Goal: Transaction & Acquisition: Purchase product/service

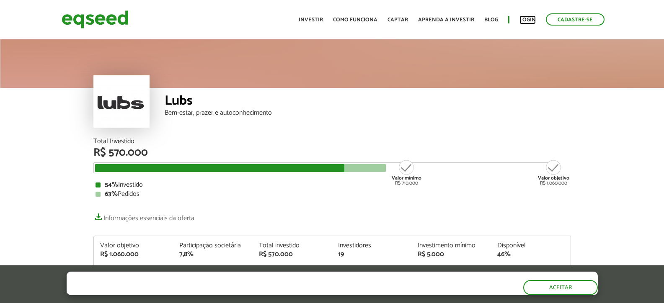
drag, startPoint x: 0, startPoint y: 0, endPoint x: 526, endPoint y: 29, distance: 526.4
click at [527, 18] on link "Login" at bounding box center [527, 19] width 16 height 5
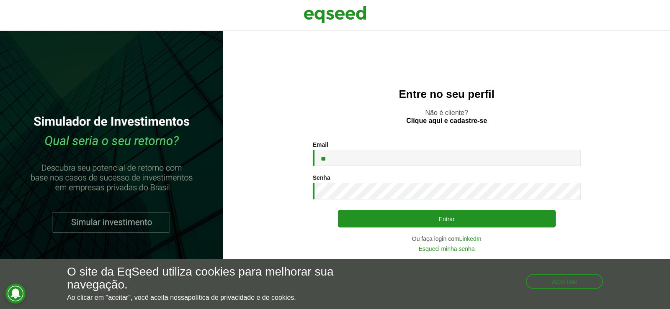
type input "*"
type input "**********"
click at [338, 210] on button "Entrar" at bounding box center [447, 219] width 218 height 18
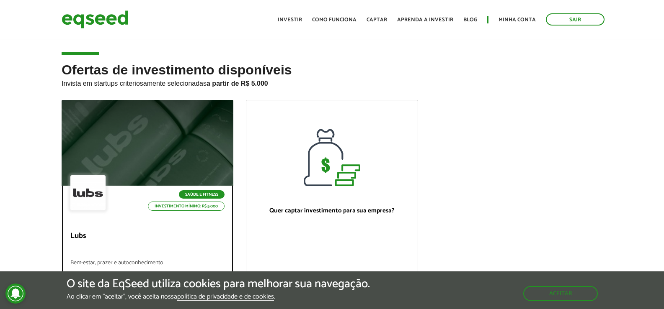
click at [162, 131] on div at bounding box center [147, 143] width 206 height 103
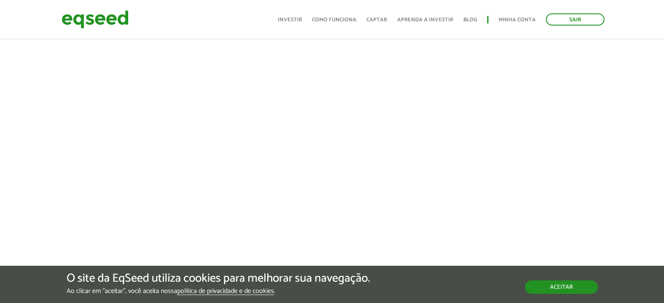
click at [583, 284] on button "Aceitar" at bounding box center [561, 287] width 73 height 13
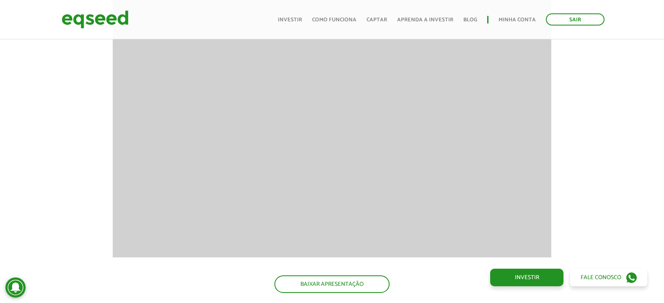
scroll to position [670, 0]
